Goal: Task Accomplishment & Management: Manage account settings

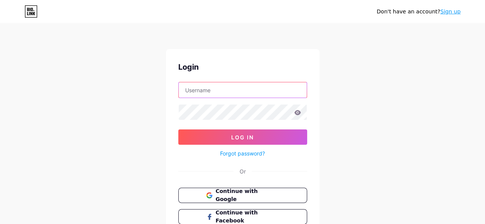
click at [212, 87] on input "text" at bounding box center [243, 89] width 128 height 15
type input "[PERSON_NAME][EMAIL_ADDRESS][DOMAIN_NAME]"
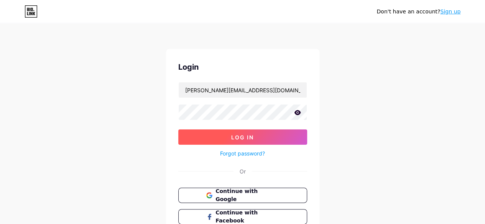
click at [232, 141] on button "Log In" at bounding box center [242, 137] width 129 height 15
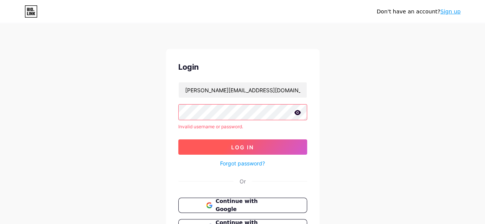
click at [196, 152] on button "Log In" at bounding box center [242, 146] width 129 height 15
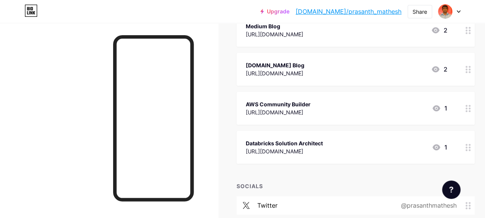
scroll to position [243, 0]
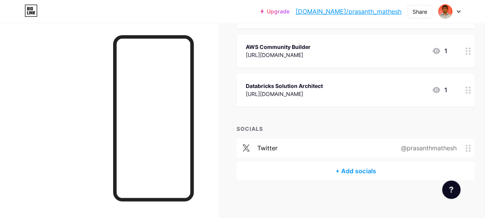
click at [474, 91] on div at bounding box center [467, 90] width 13 height 33
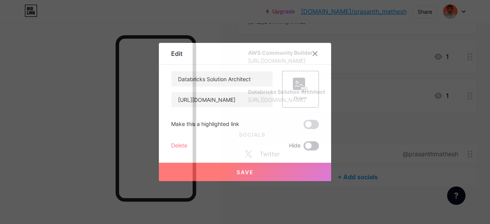
click at [305, 147] on span at bounding box center [311, 145] width 15 height 9
click at [304, 148] on input "checkbox" at bounding box center [304, 148] width 0 height 0
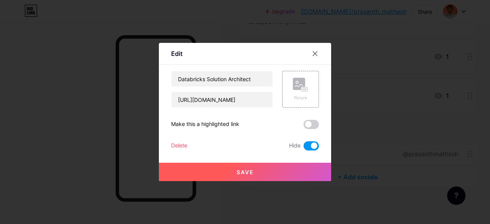
click at [244, 173] on span "Save" at bounding box center [245, 172] width 17 height 7
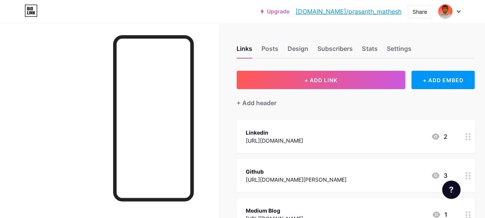
scroll to position [0, 0]
click at [356, 11] on link "[DOMAIN_NAME]/prasanth_mathesh" at bounding box center [348, 11] width 106 height 9
